Goal: Use online tool/utility: Utilize a website feature to perform a specific function

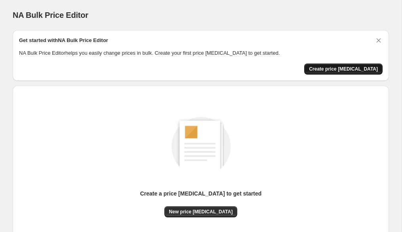
click at [329, 70] on span "Create price [MEDICAL_DATA]" at bounding box center [343, 69] width 69 height 6
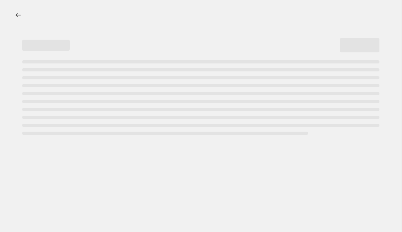
select select "percentage"
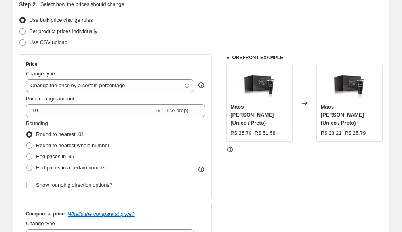
scroll to position [93, 0]
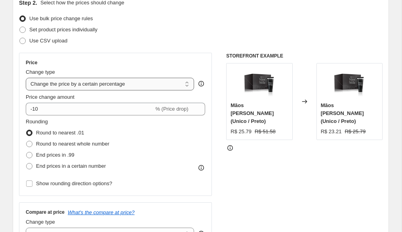
click at [157, 80] on select "Change the price to a certain amount Change the price by a certain amount Chang…" at bounding box center [110, 84] width 168 height 13
